Goal: Task Accomplishment & Management: Manage account settings

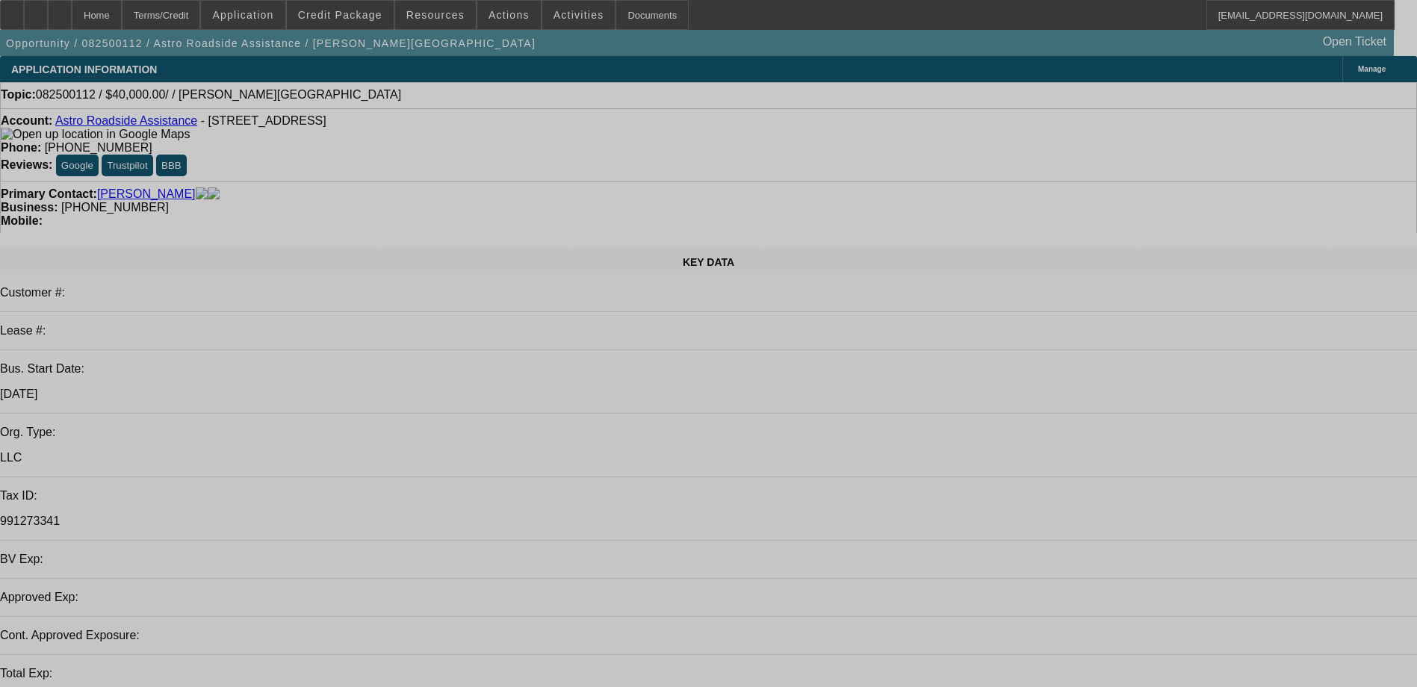
select select "0"
select select "2"
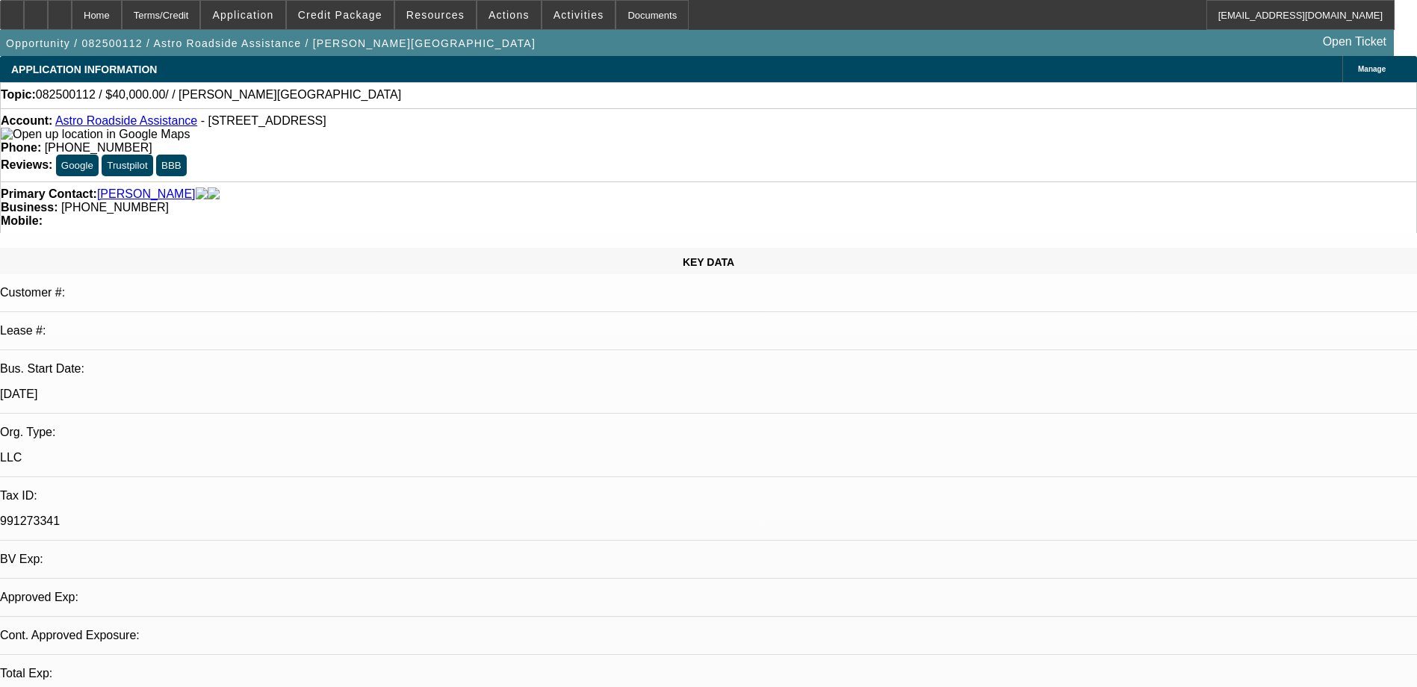
select select "2"
select select "0.1"
select select "4"
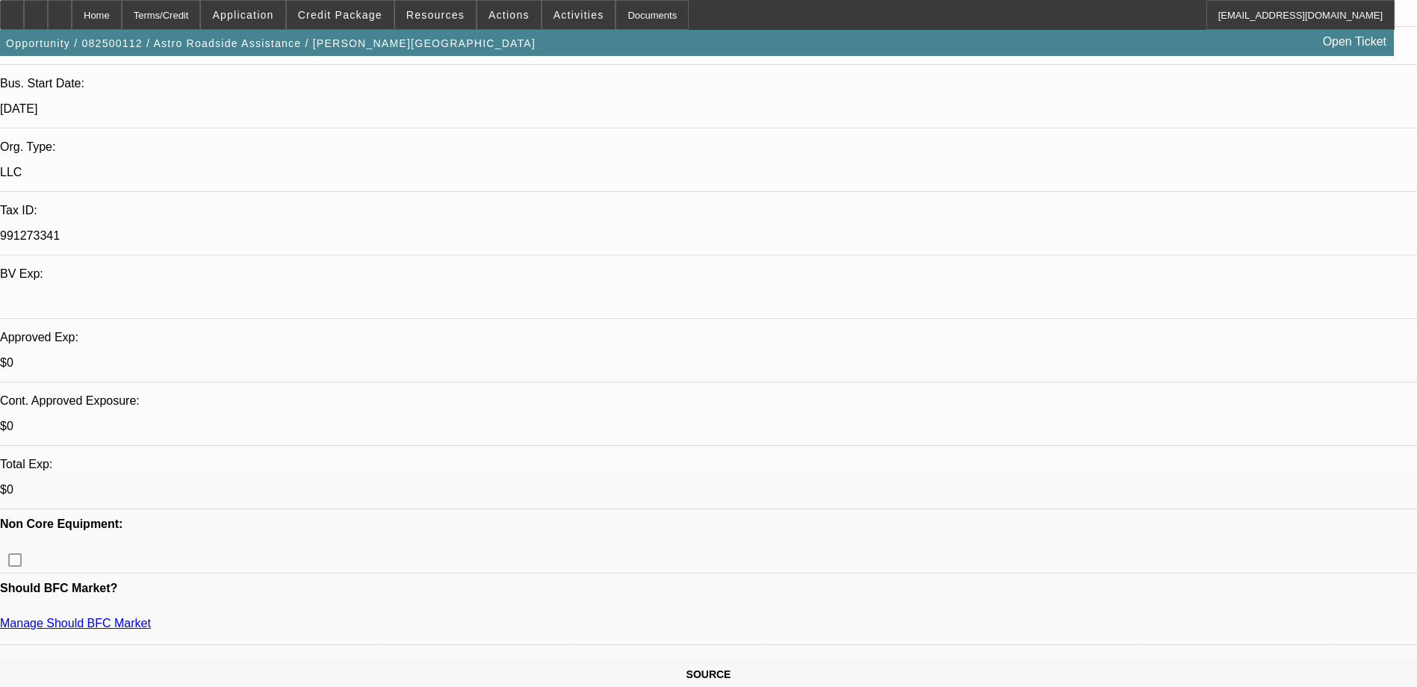
scroll to position [299, 0]
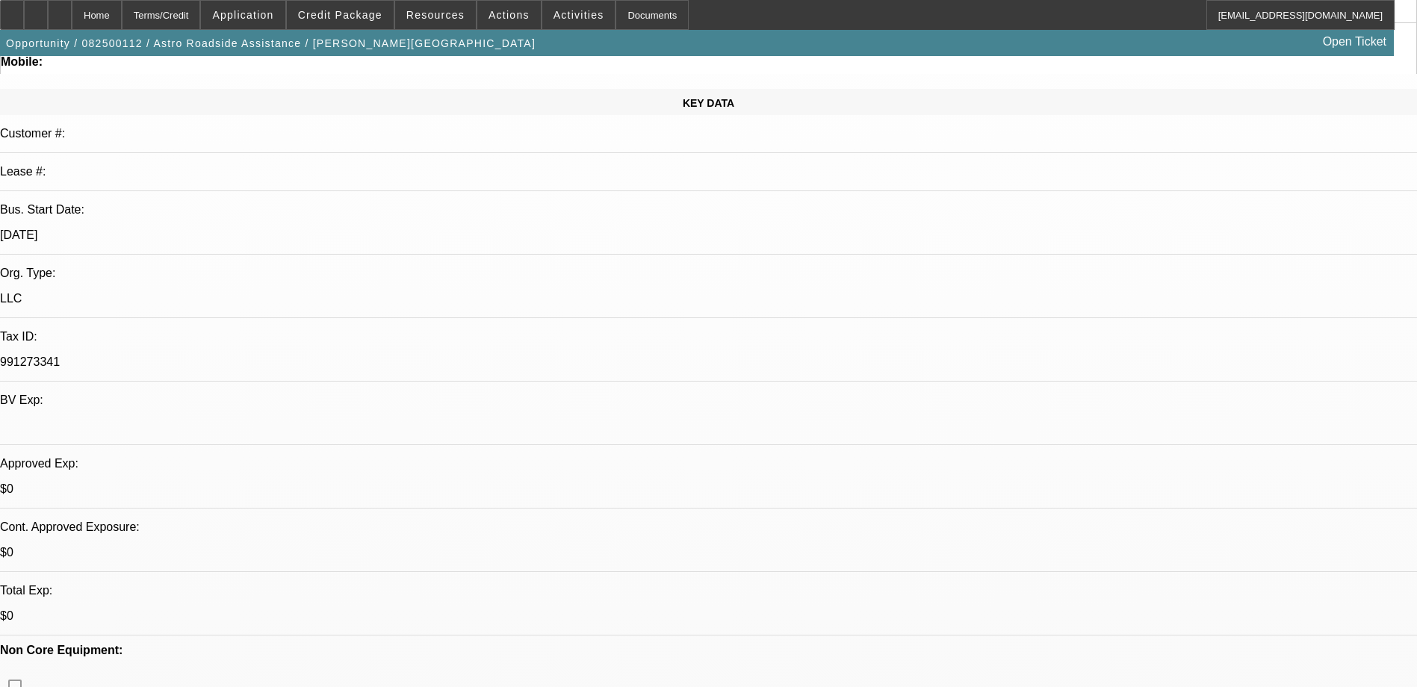
scroll to position [0, 0]
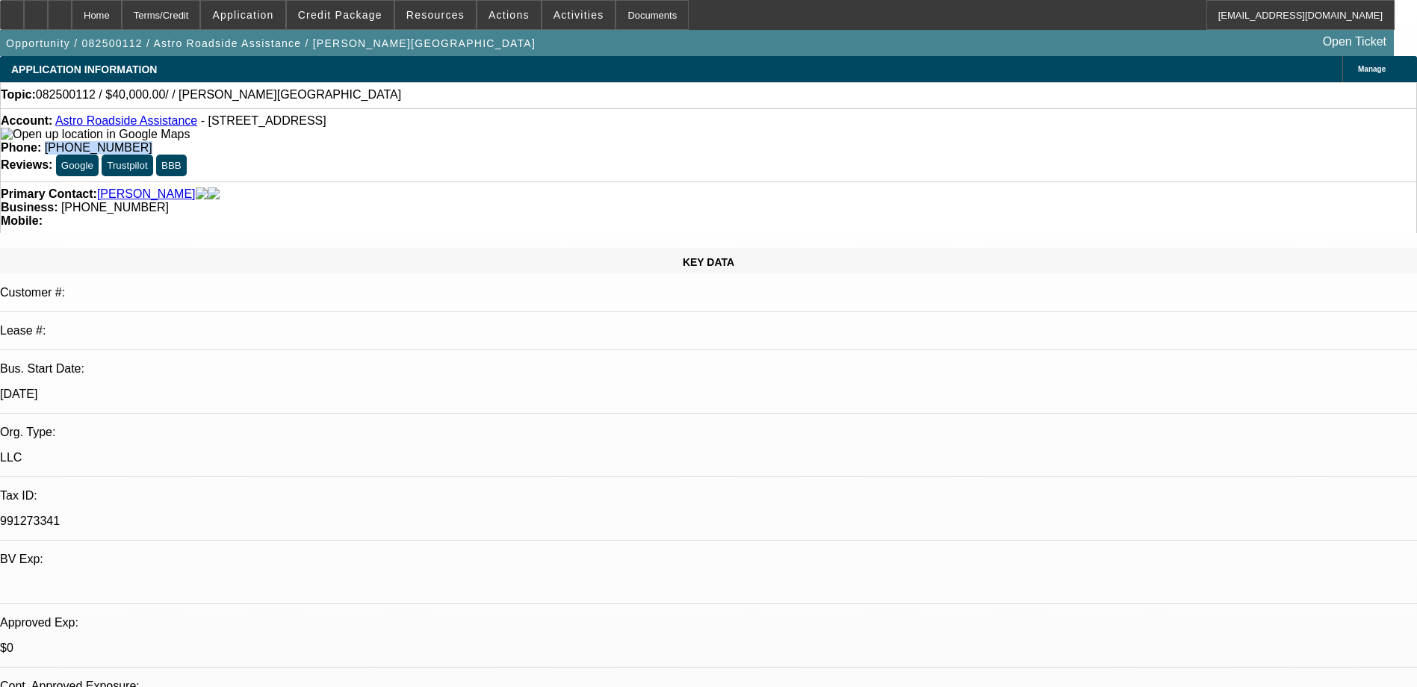
drag, startPoint x: 597, startPoint y: 126, endPoint x: 522, endPoint y: 134, distance: 75.1
click at [522, 134] on div "Account: Astro Roadside Assistance - [STREET_ADDRESS] Phone: [PHONE_NUMBER] Rev…" at bounding box center [708, 144] width 1417 height 73
copy span "240) 703-9178"
click at [115, 126] on link "Astro Roadside Assistance" at bounding box center [126, 120] width 142 height 13
copy span "240) 703-9178"
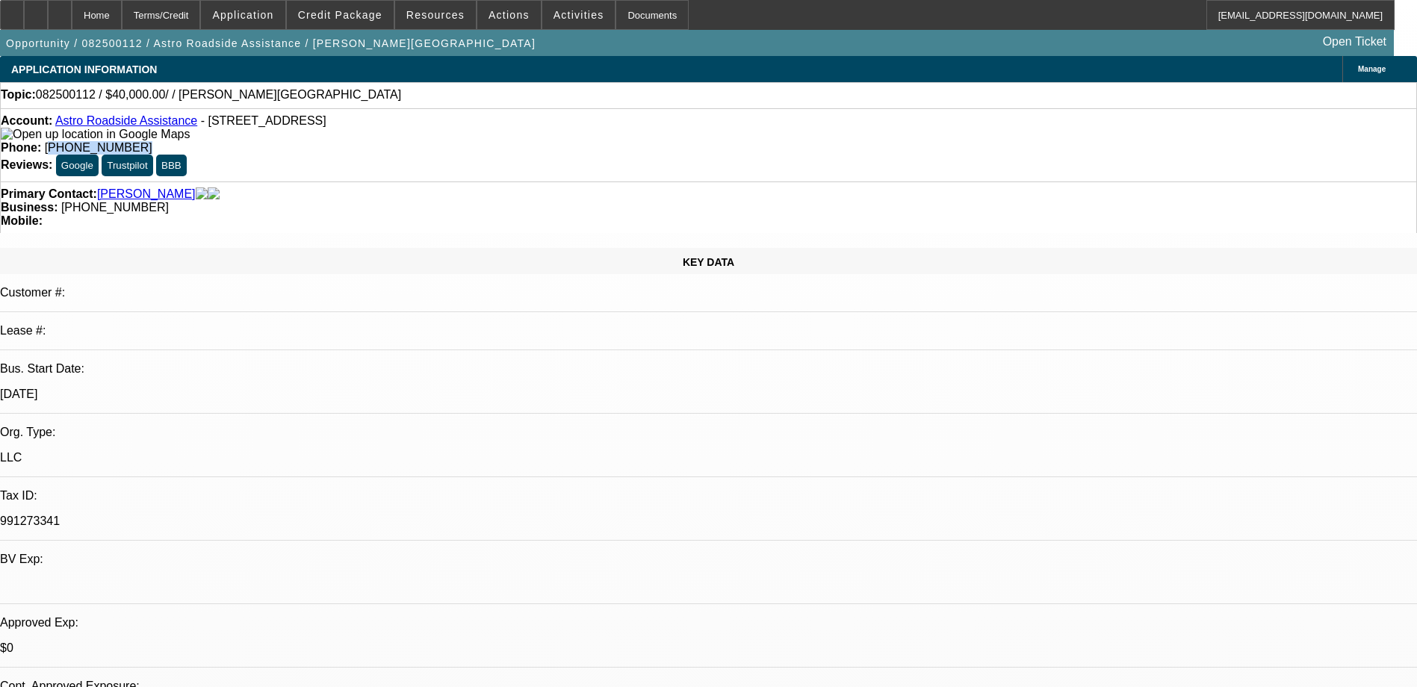
radio input "true"
type textarea "LVM"
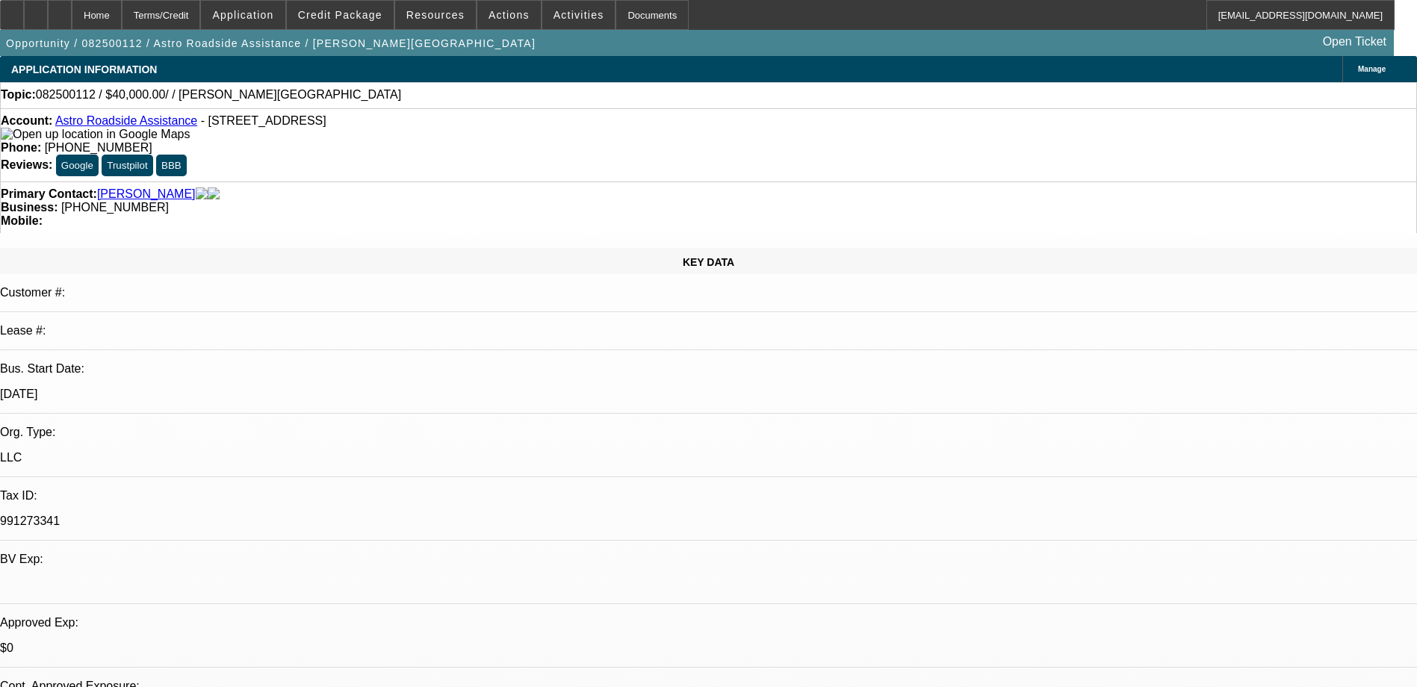
radio input "true"
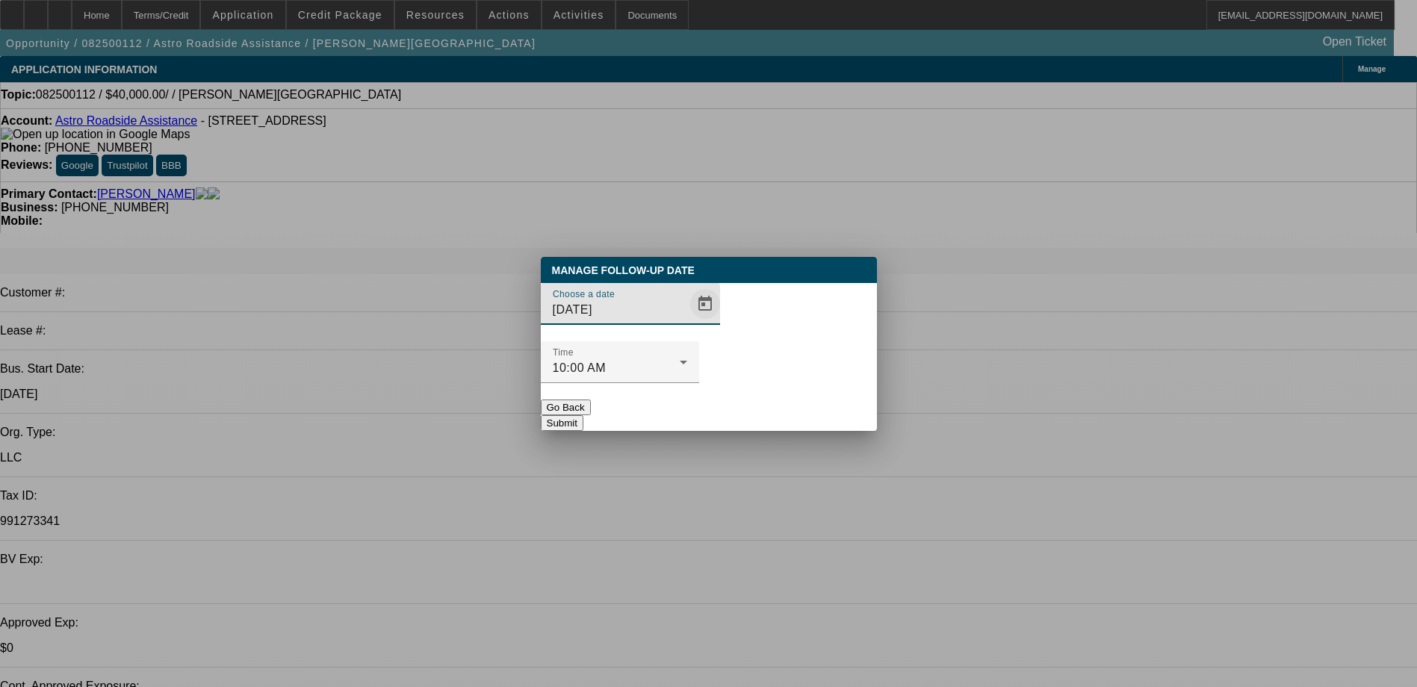
click at [687, 322] on span "Open calendar" at bounding box center [705, 304] width 36 height 36
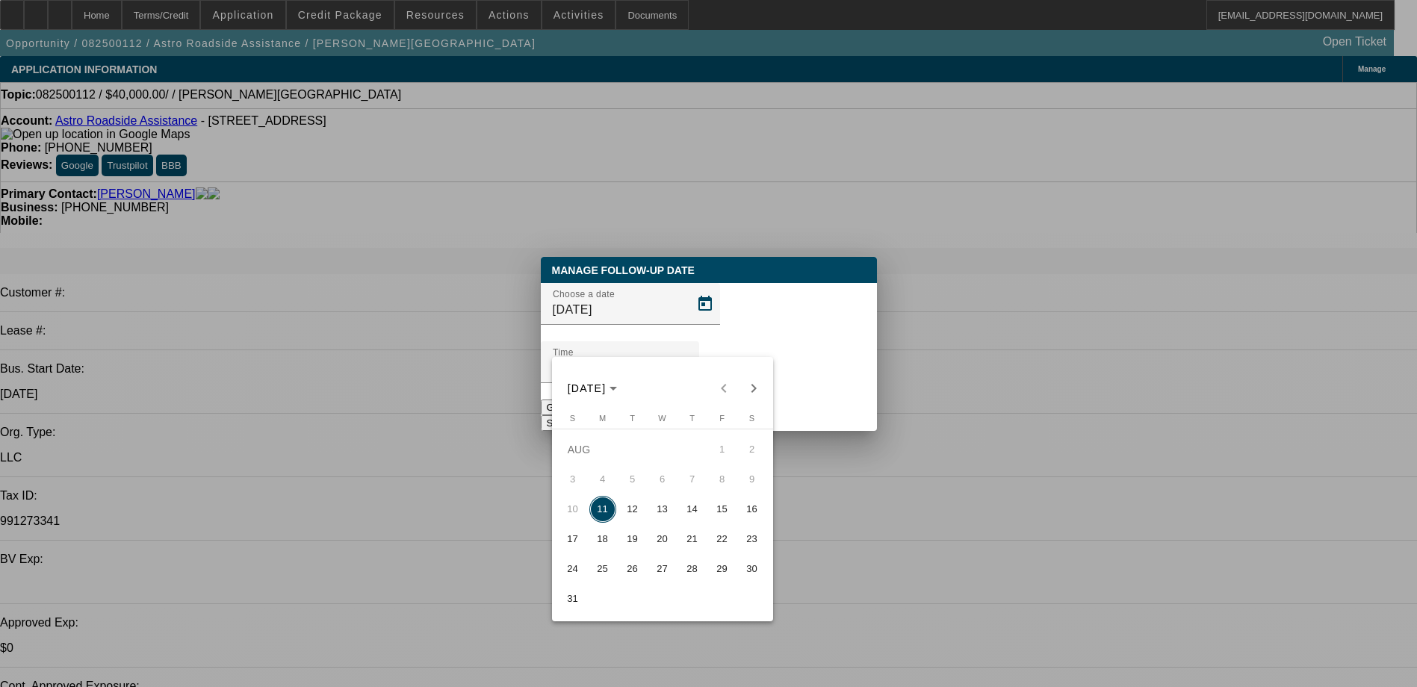
click at [723, 515] on span "15" at bounding box center [722, 509] width 27 height 27
type input "[DATE]"
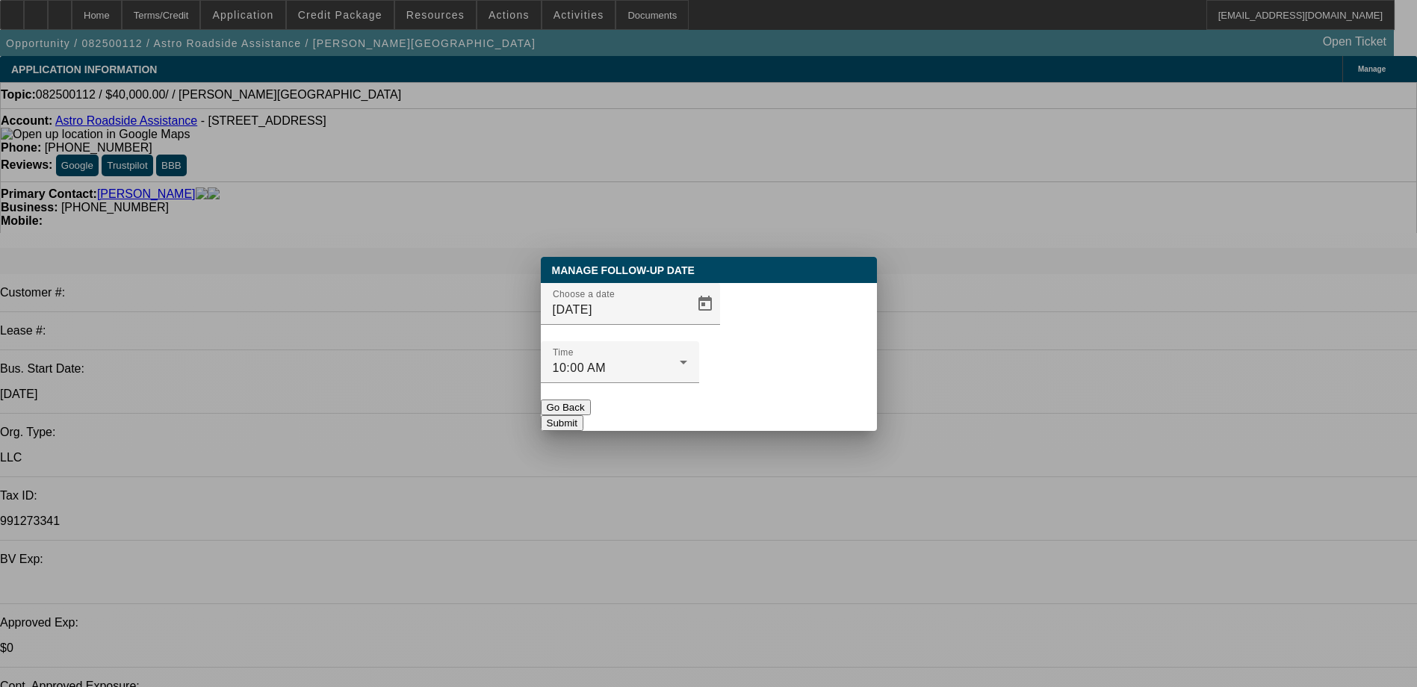
click at [584, 415] on button "Submit" at bounding box center [562, 423] width 43 height 16
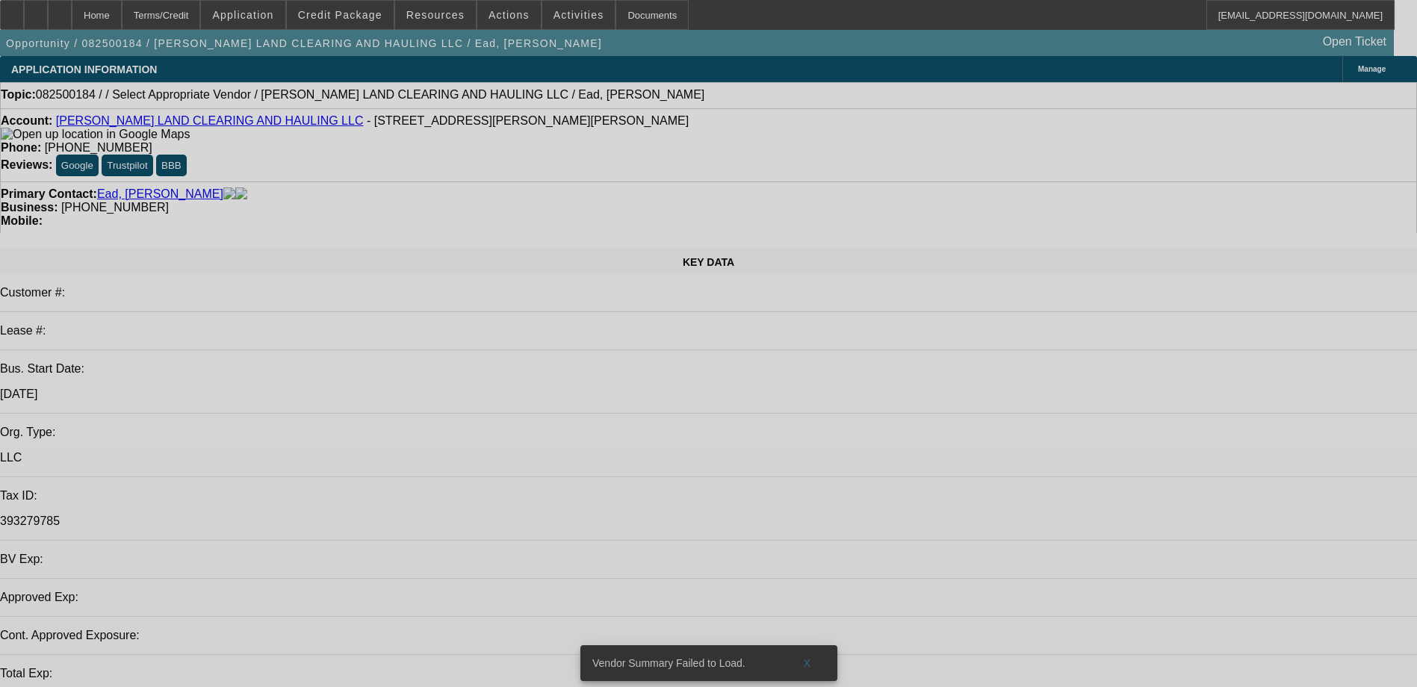
select select "0"
select select "2"
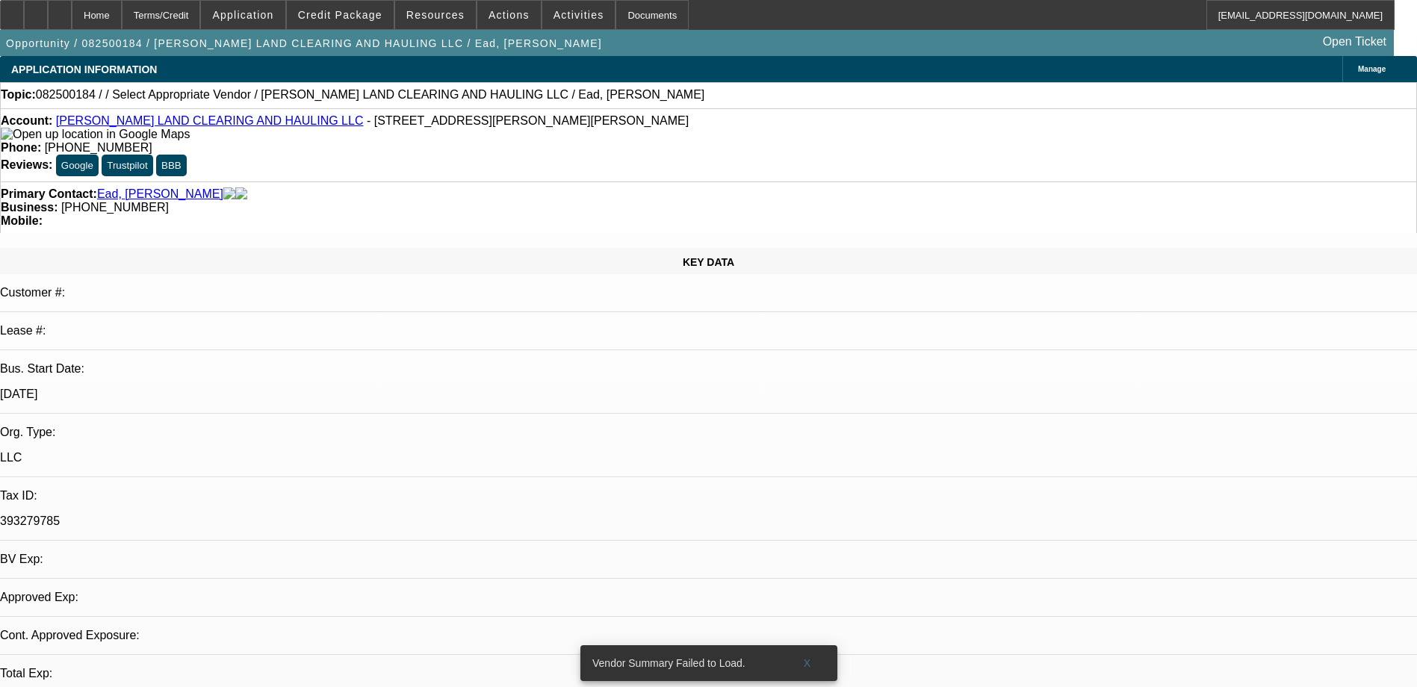
select select "2"
select select "0.1"
select select "4"
click at [807, 658] on span "X" at bounding box center [807, 664] width 8 height 12
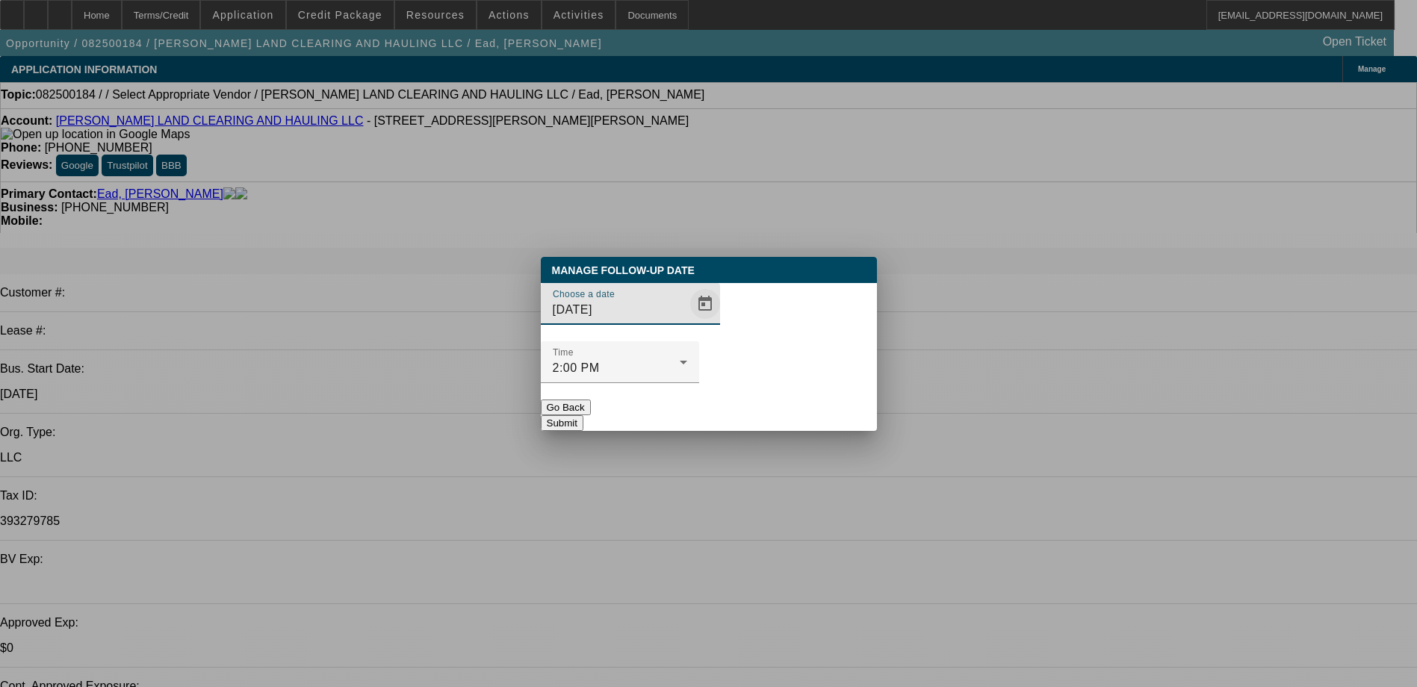
click at [687, 322] on span "Open calendar" at bounding box center [705, 304] width 36 height 36
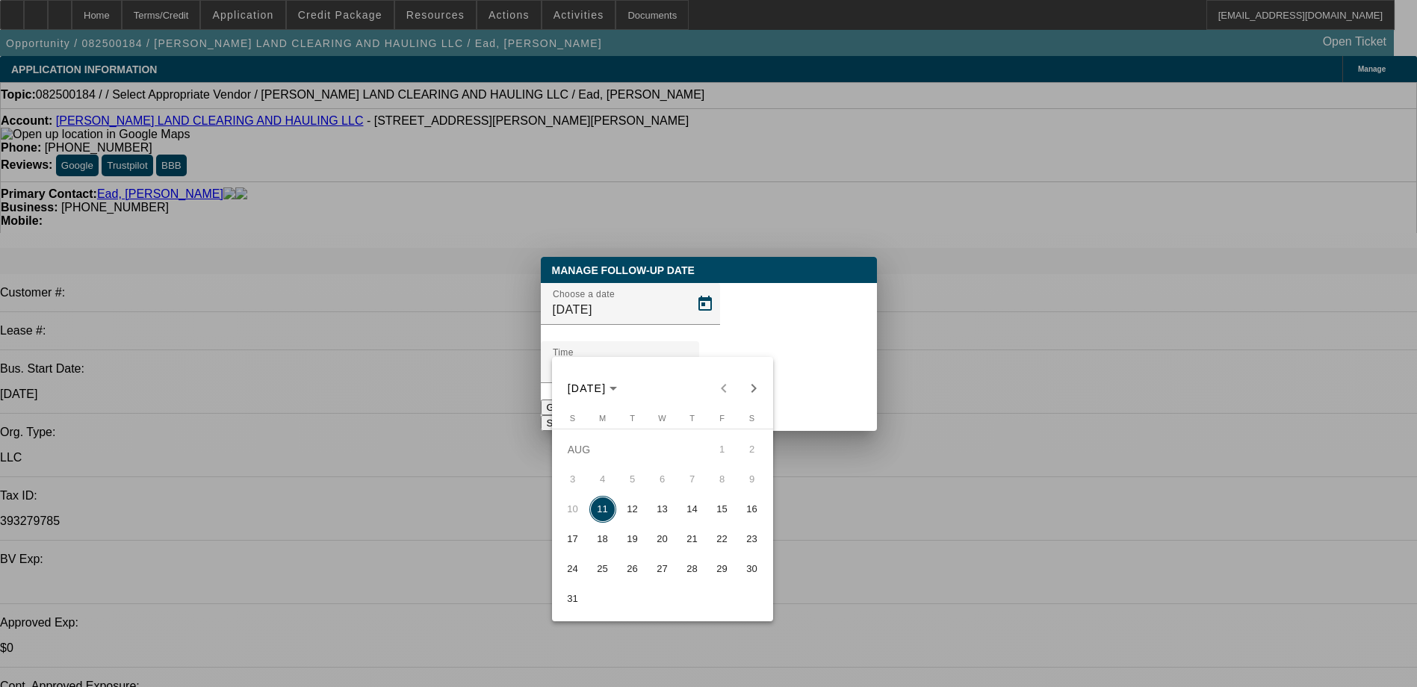
click at [713, 519] on span "15" at bounding box center [722, 509] width 27 height 27
type input "[DATE]"
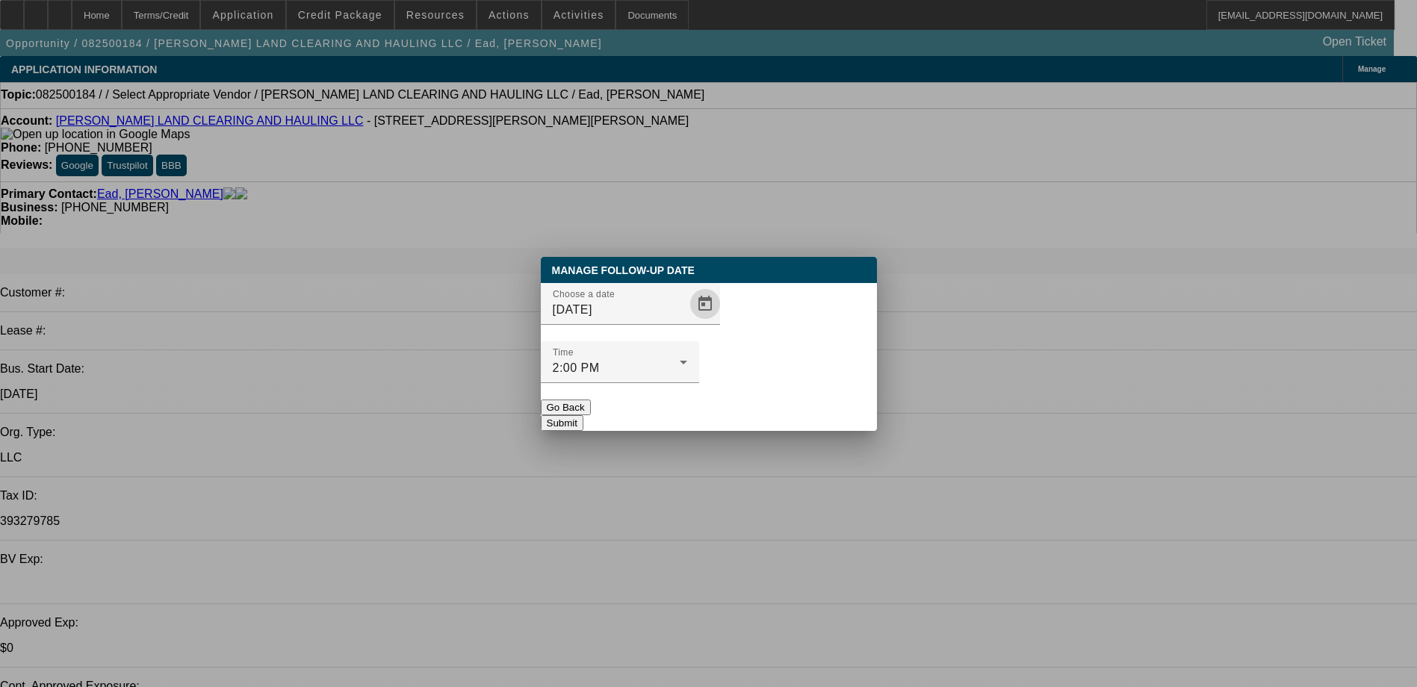
click at [584, 415] on button "Submit" at bounding box center [562, 423] width 43 height 16
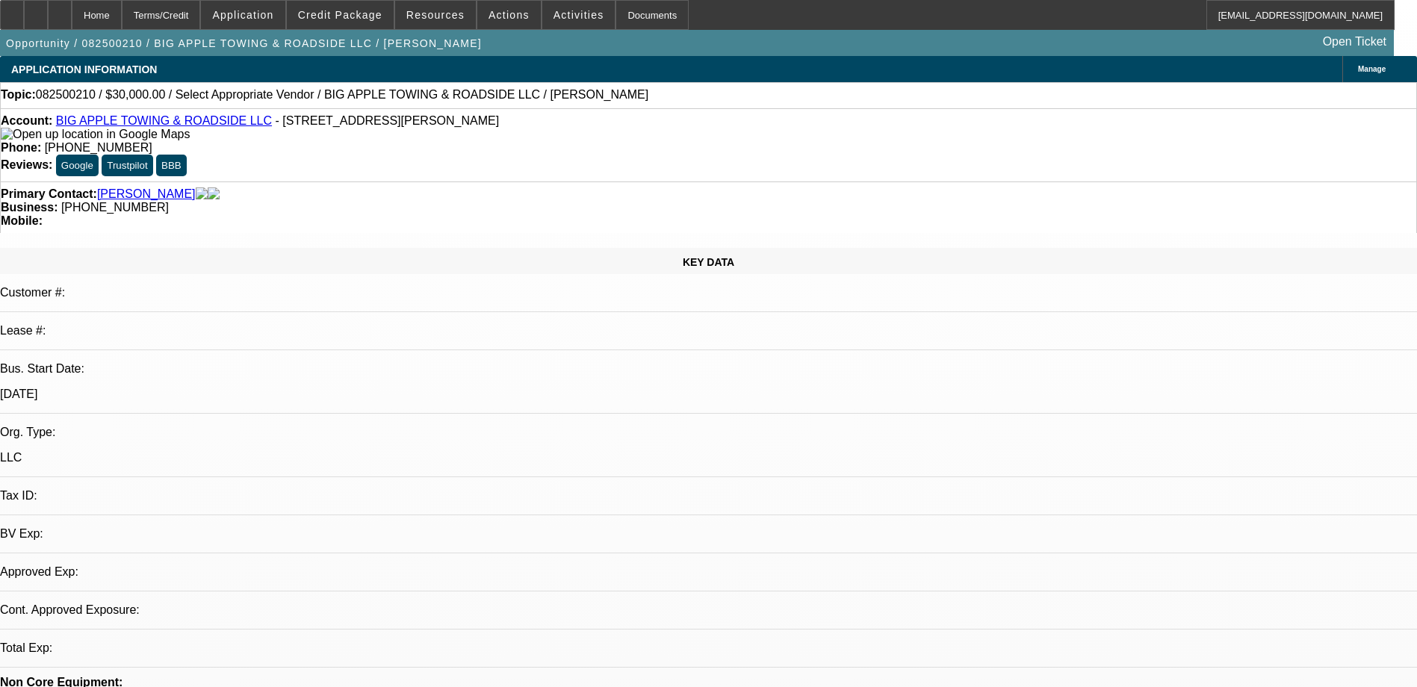
select select "0"
select select "2"
select select "0.1"
select select "1"
select select "2"
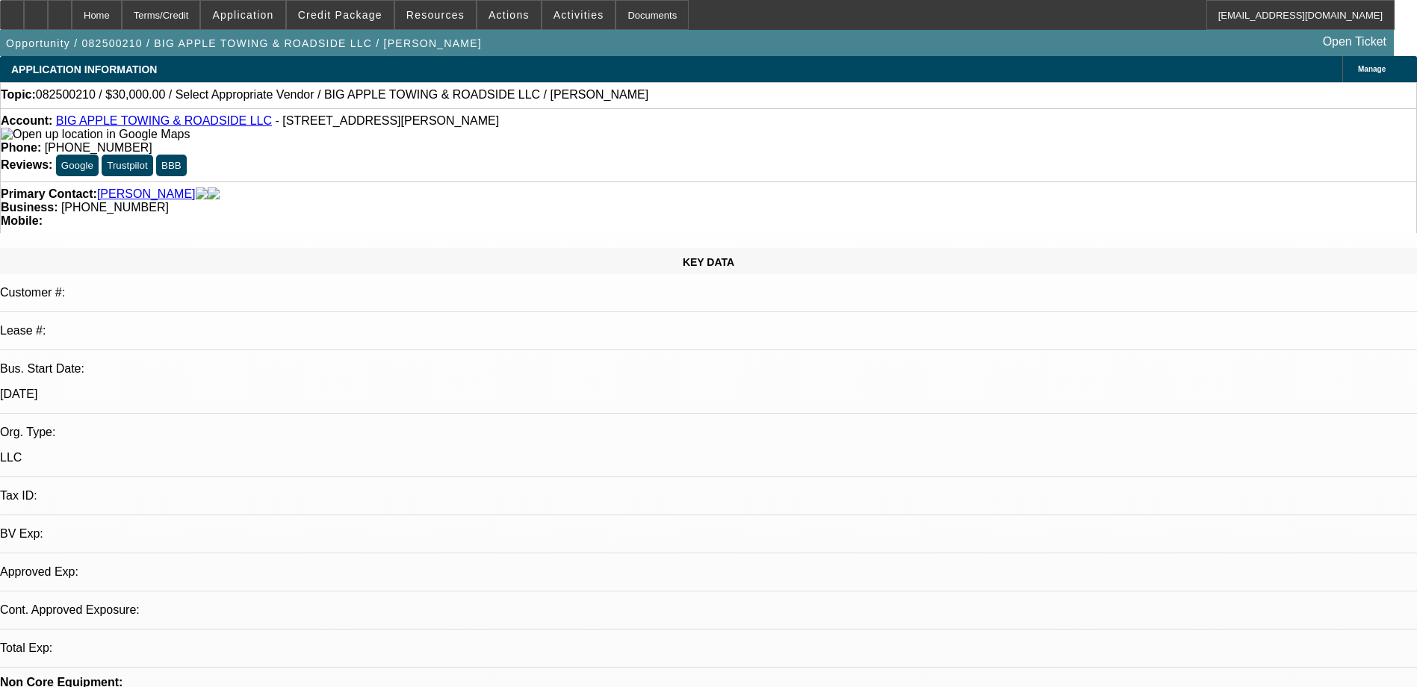
select select "4"
click at [179, 120] on link "BIG APPLE TOWING & ROADSIDE LLC" at bounding box center [164, 120] width 216 height 13
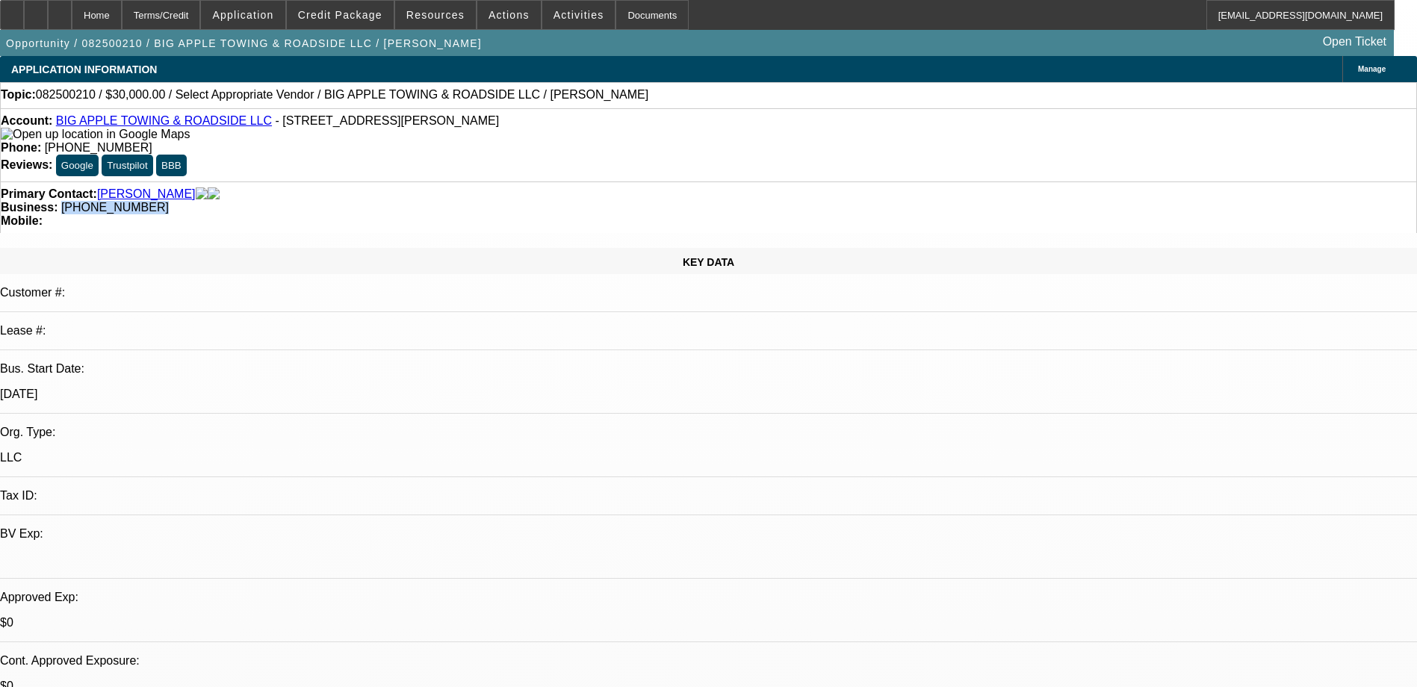
drag, startPoint x: 608, startPoint y: 160, endPoint x: 534, endPoint y: 175, distance: 75.5
click at [534, 182] on div "Primary Contact: Suncar, Travis Business: (267) 902-3046 Mobile:" at bounding box center [708, 208] width 1417 height 52
copy span "(267) 902-3046"
click at [423, 188] on div "Primary Contact: Suncar, Travis" at bounding box center [709, 194] width 1416 height 13
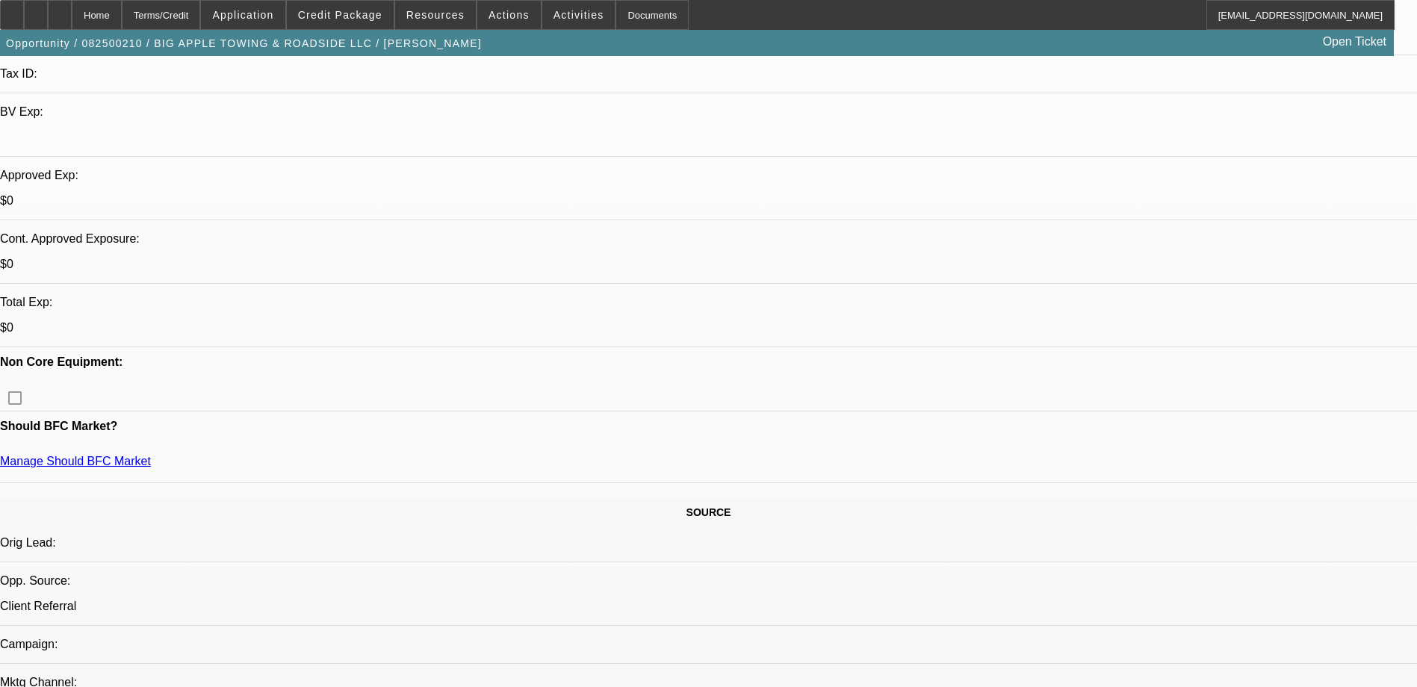
scroll to position [448, 0]
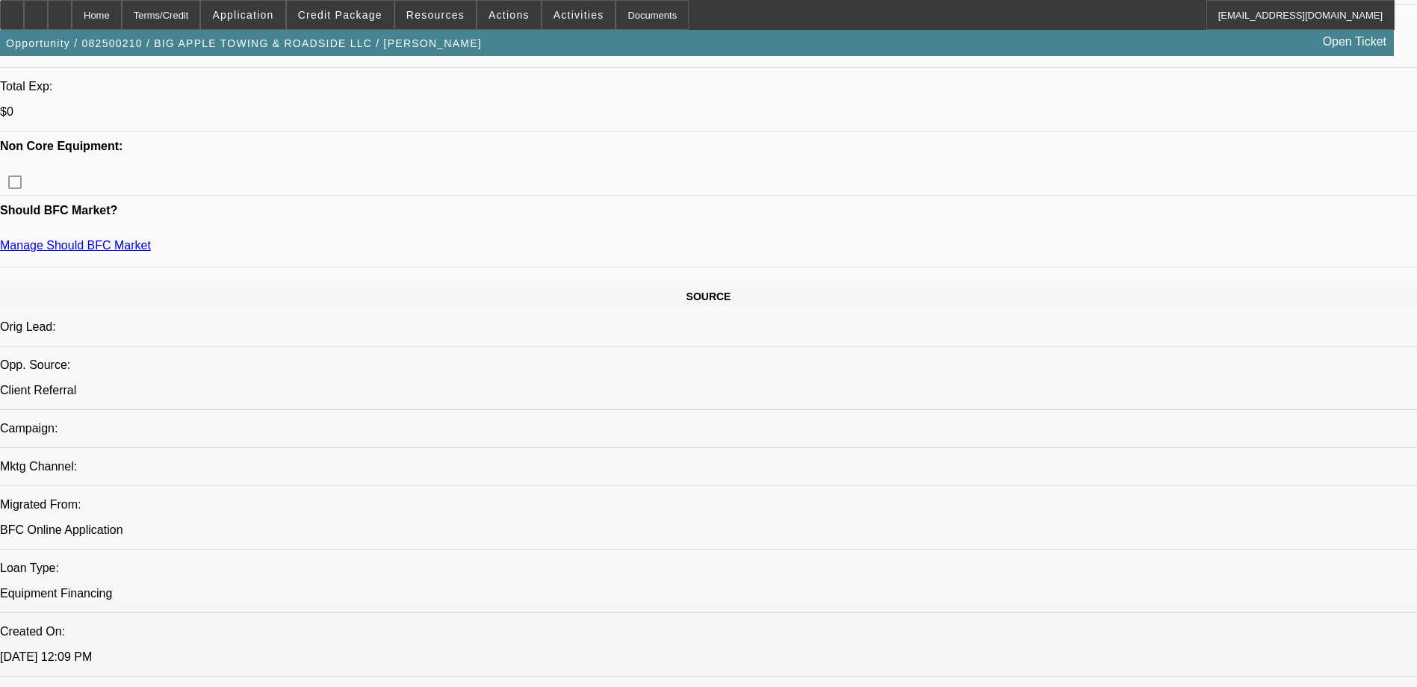
scroll to position [523, 0]
